Goal: Task Accomplishment & Management: Use online tool/utility

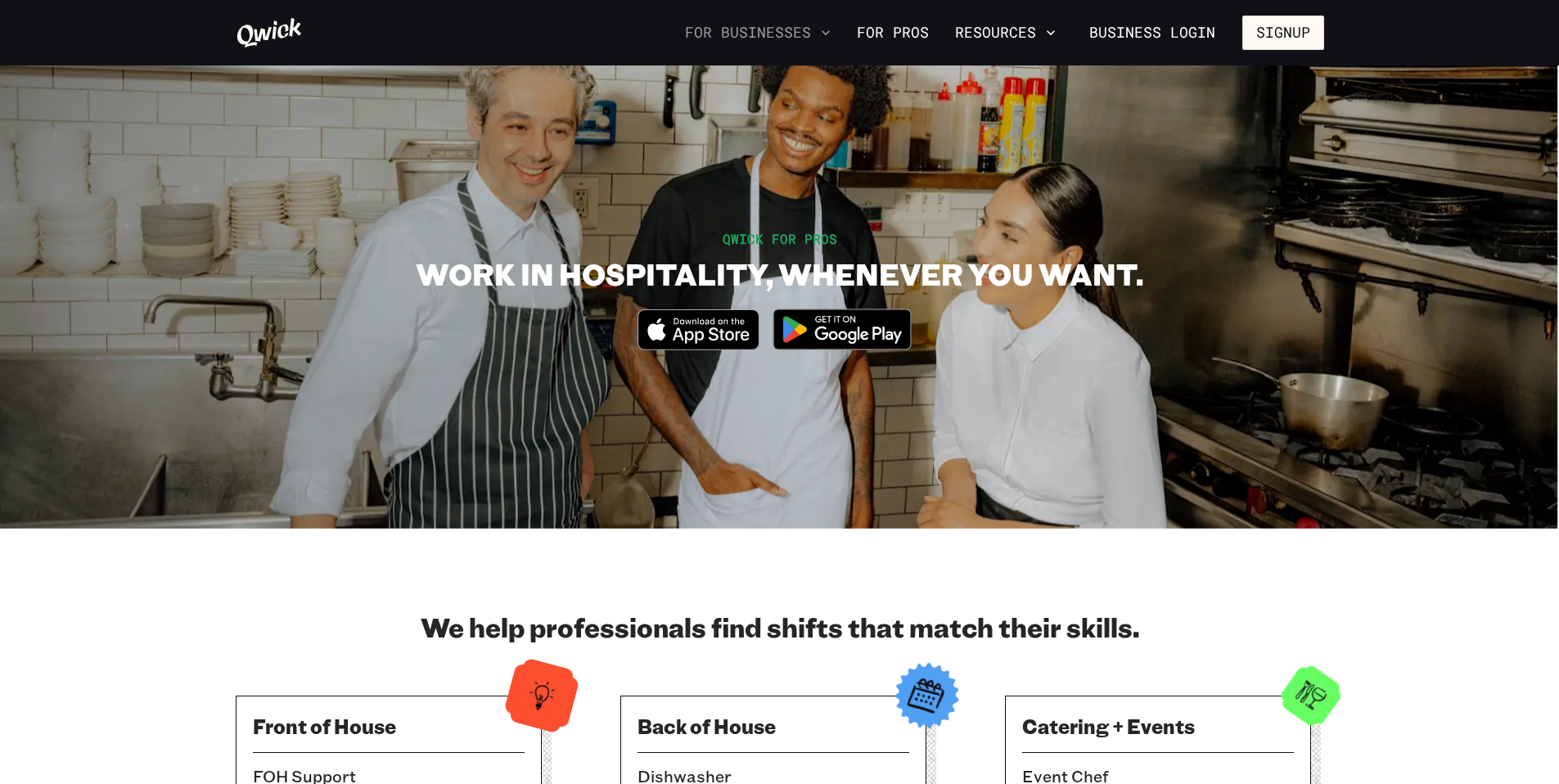
click at [803, 33] on button "For Businesses" at bounding box center [758, 32] width 159 height 28
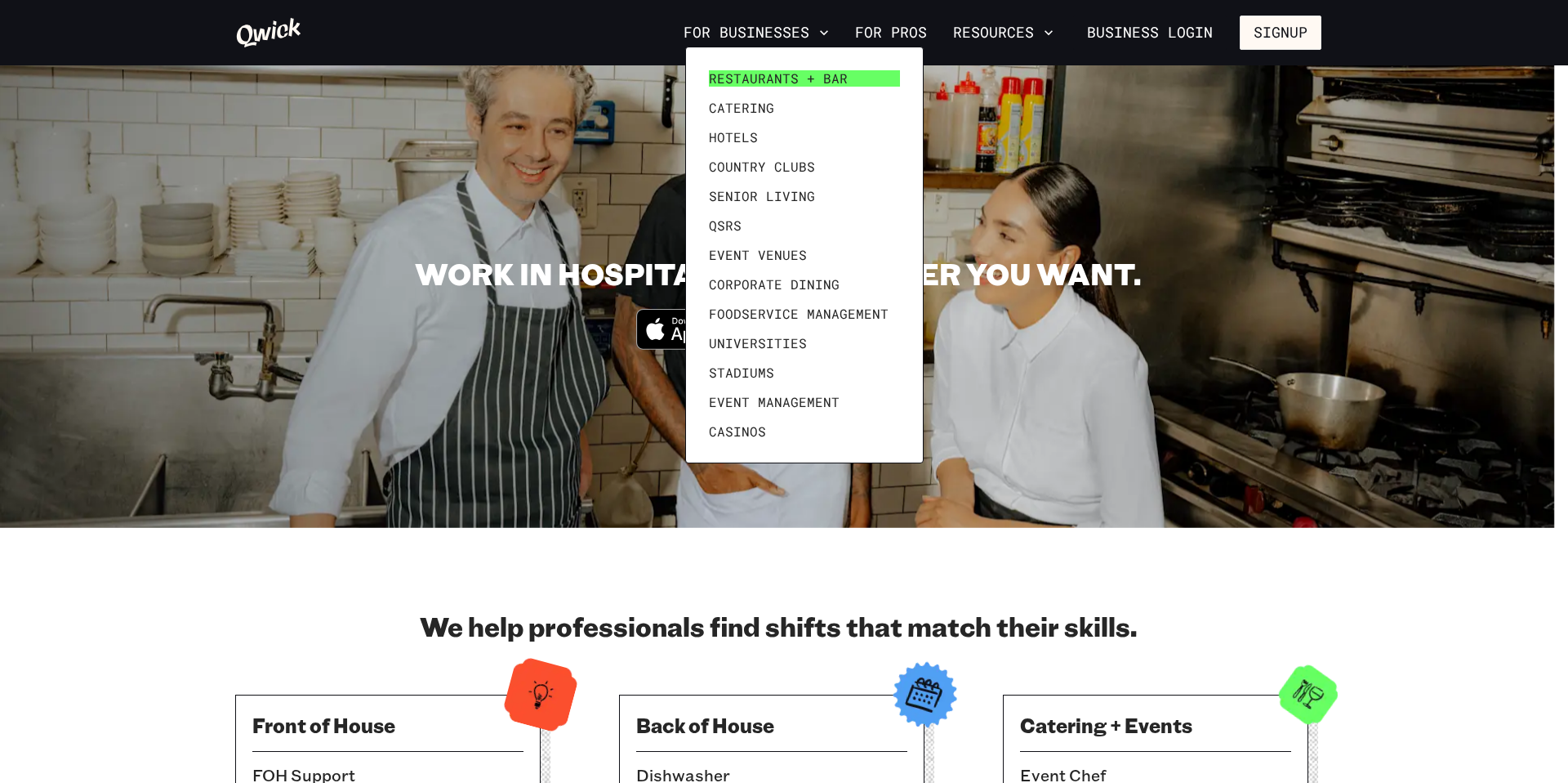
click at [808, 87] on link "Restaurants + Bar" at bounding box center [805, 78] width 205 height 29
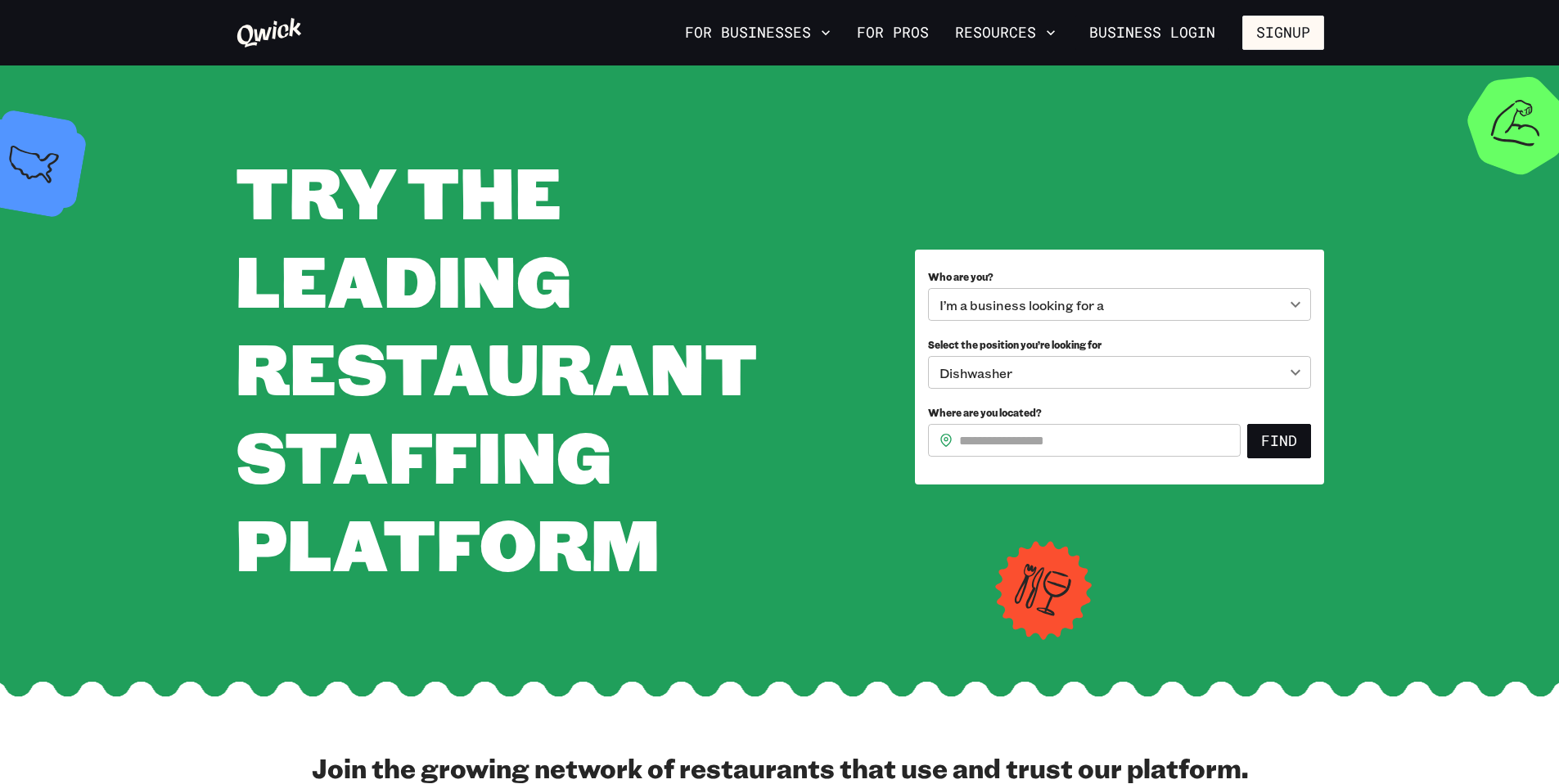
click at [1051, 444] on input "Where are you located?" at bounding box center [1099, 440] width 282 height 33
type input "*****"
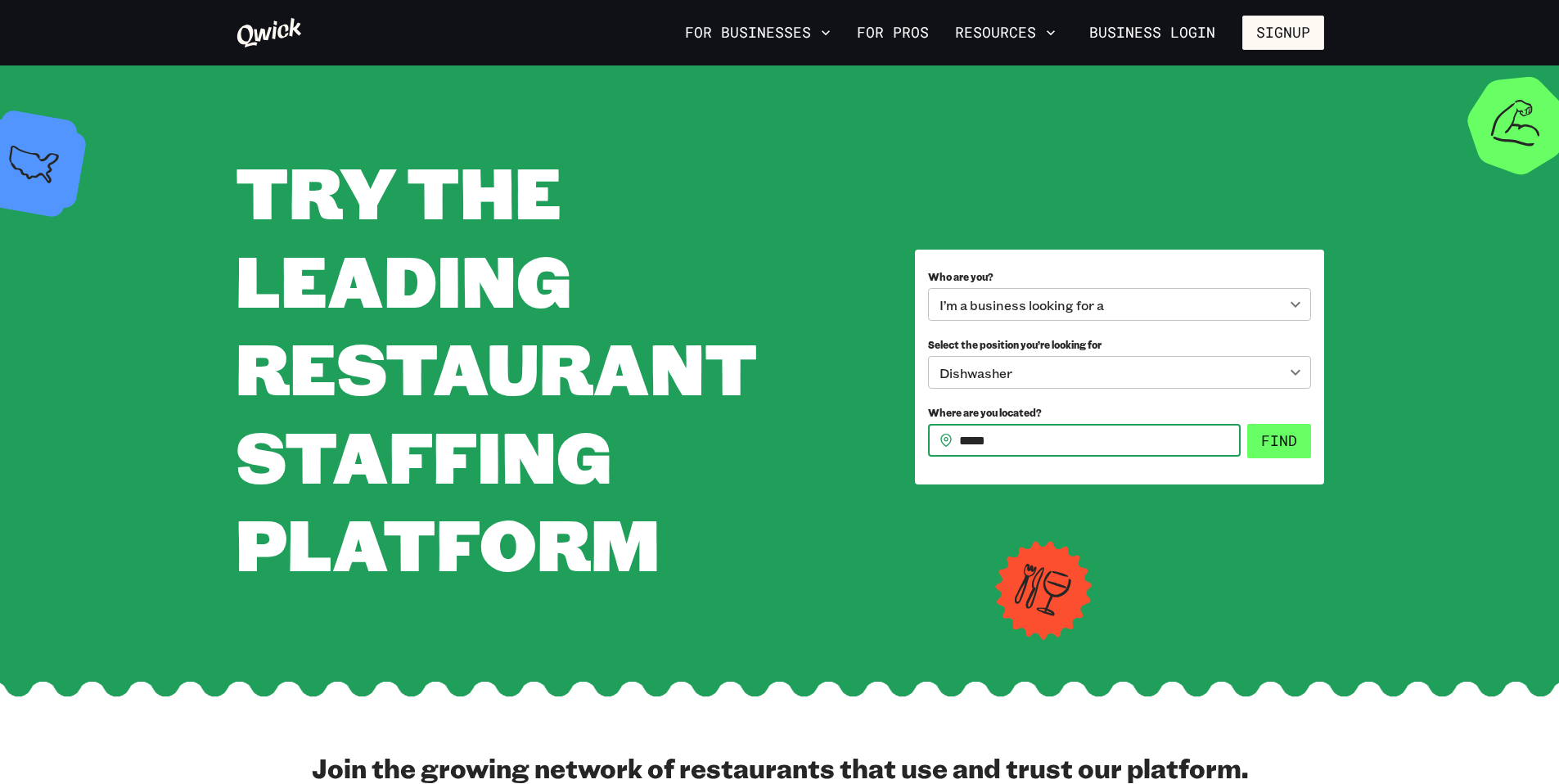
click at [1276, 450] on button "Find" at bounding box center [1279, 441] width 64 height 35
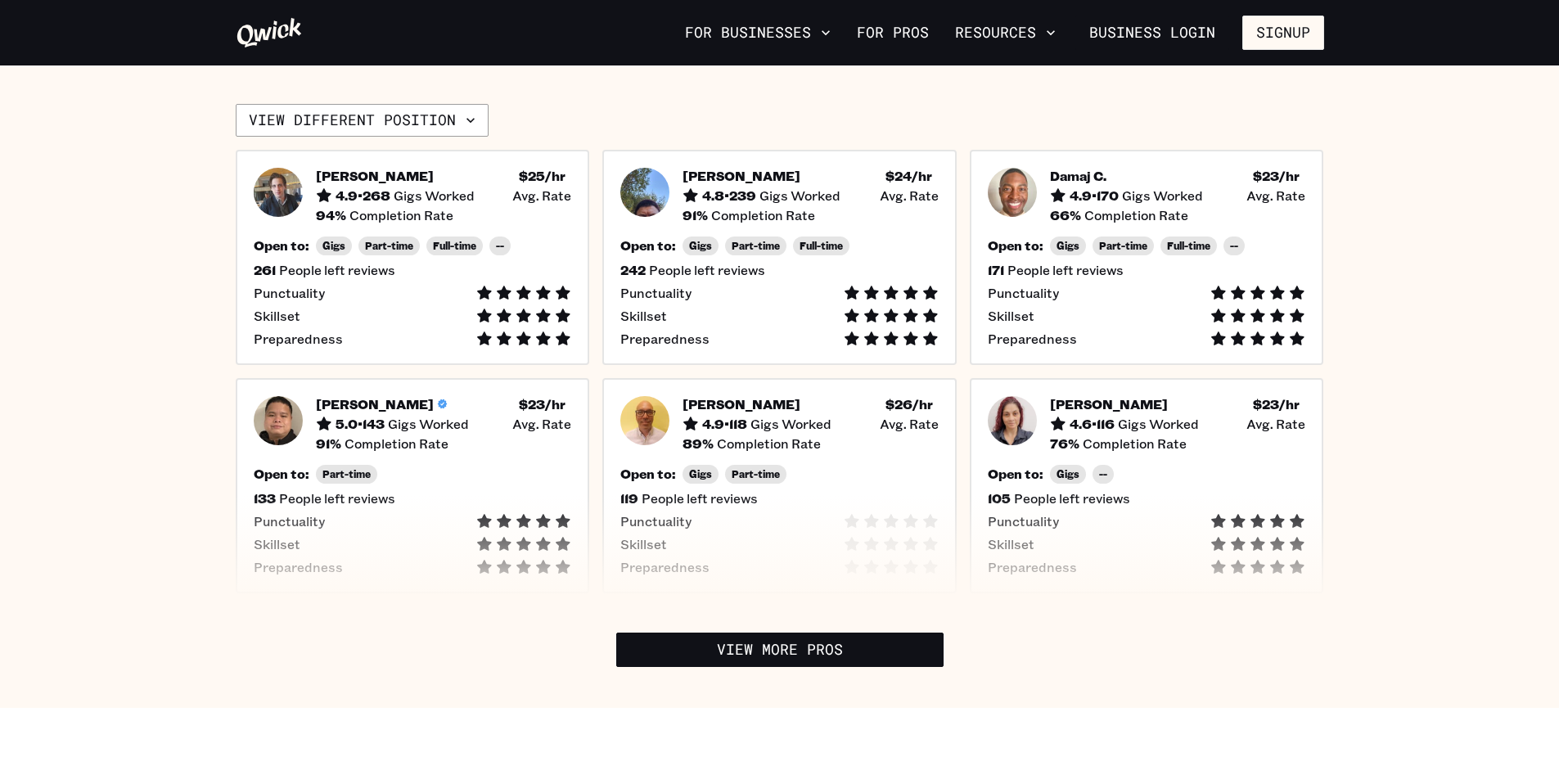
scroll to position [486, 0]
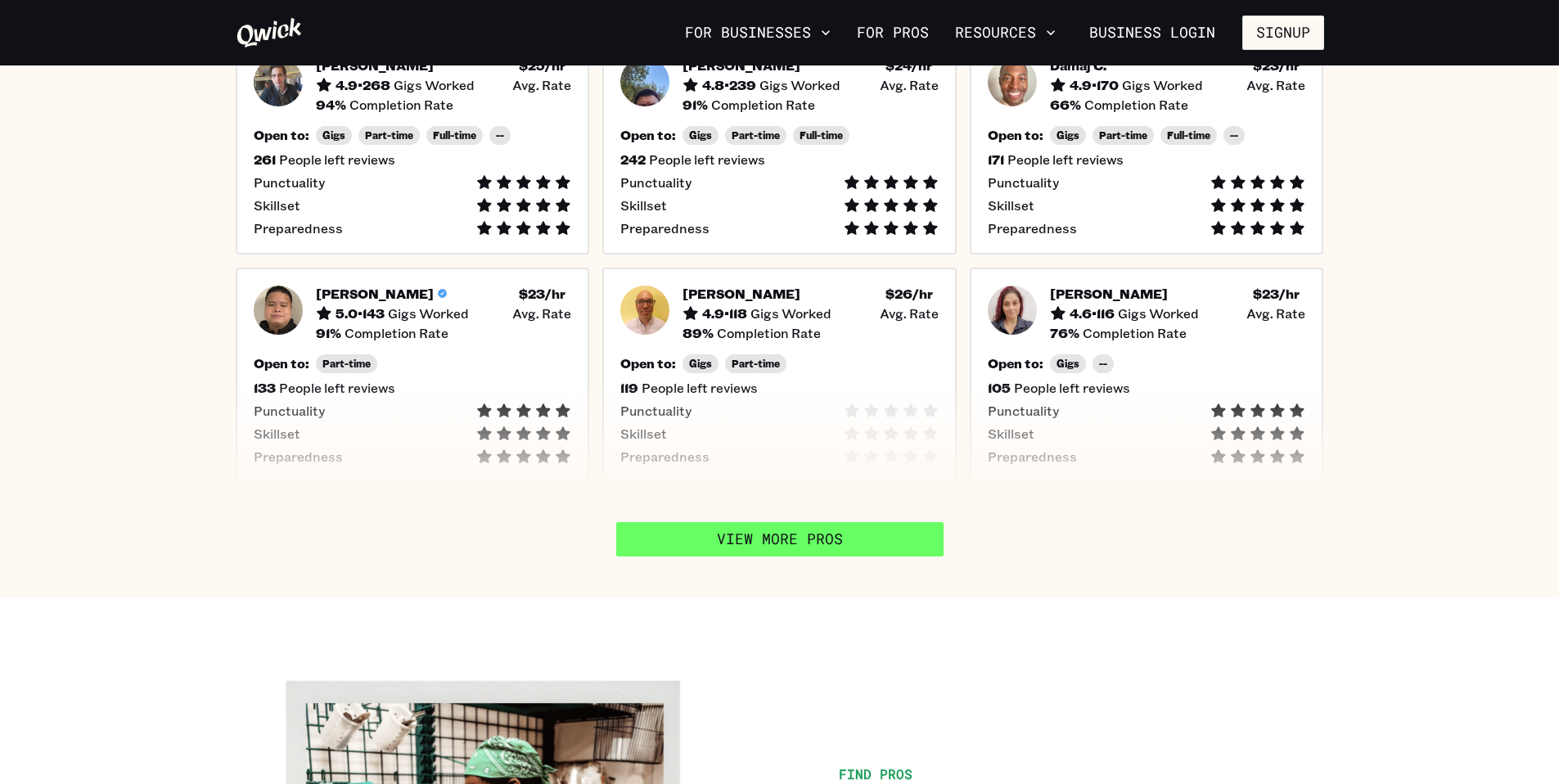
click at [847, 537] on link "View More Pros" at bounding box center [780, 539] width 327 height 35
